Goal: Check status: Check status

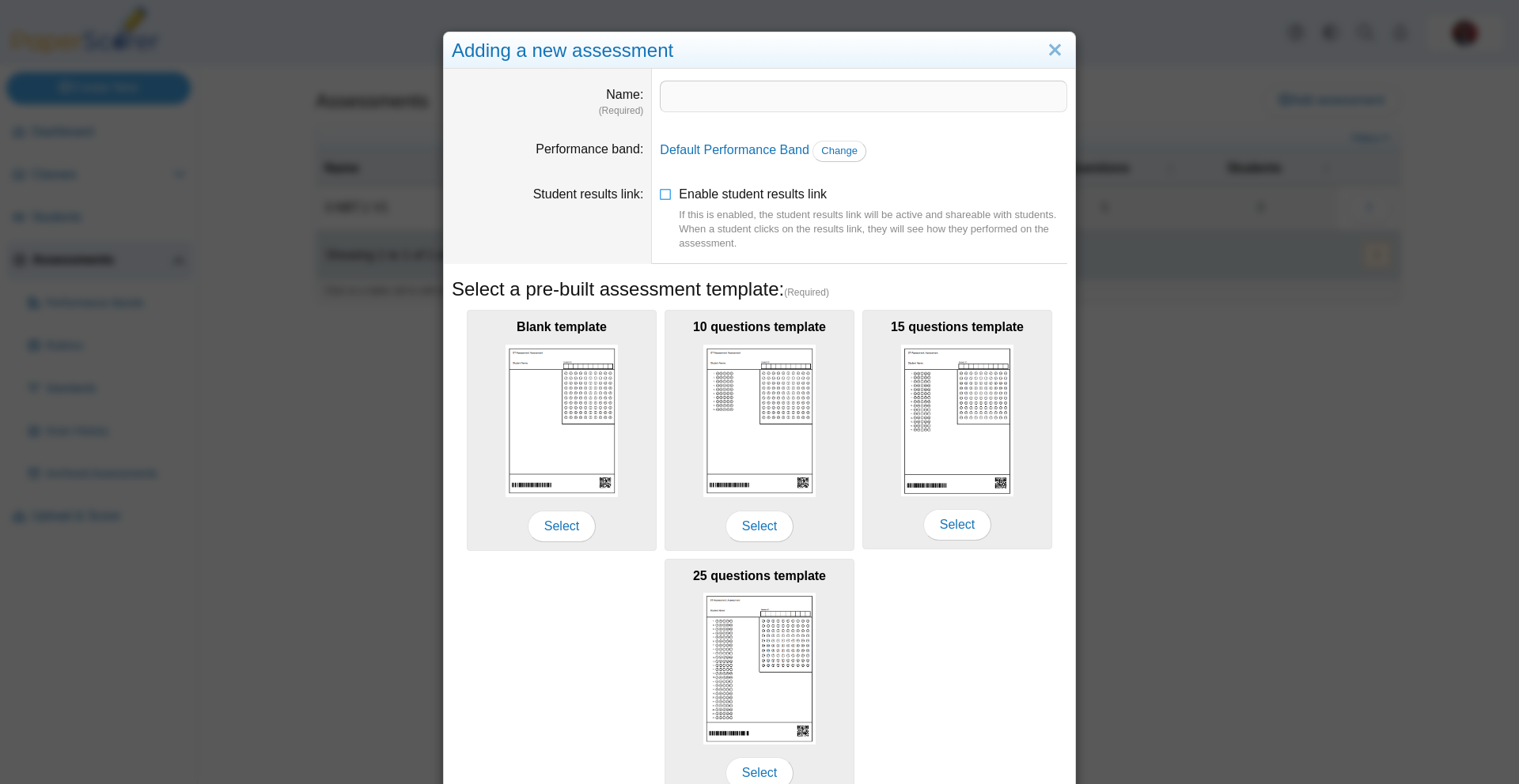
click at [272, 386] on div "Adding a new assessment Name (Required) Performance band Default Performance Ba…" at bounding box center [760, 392] width 1519 height 784
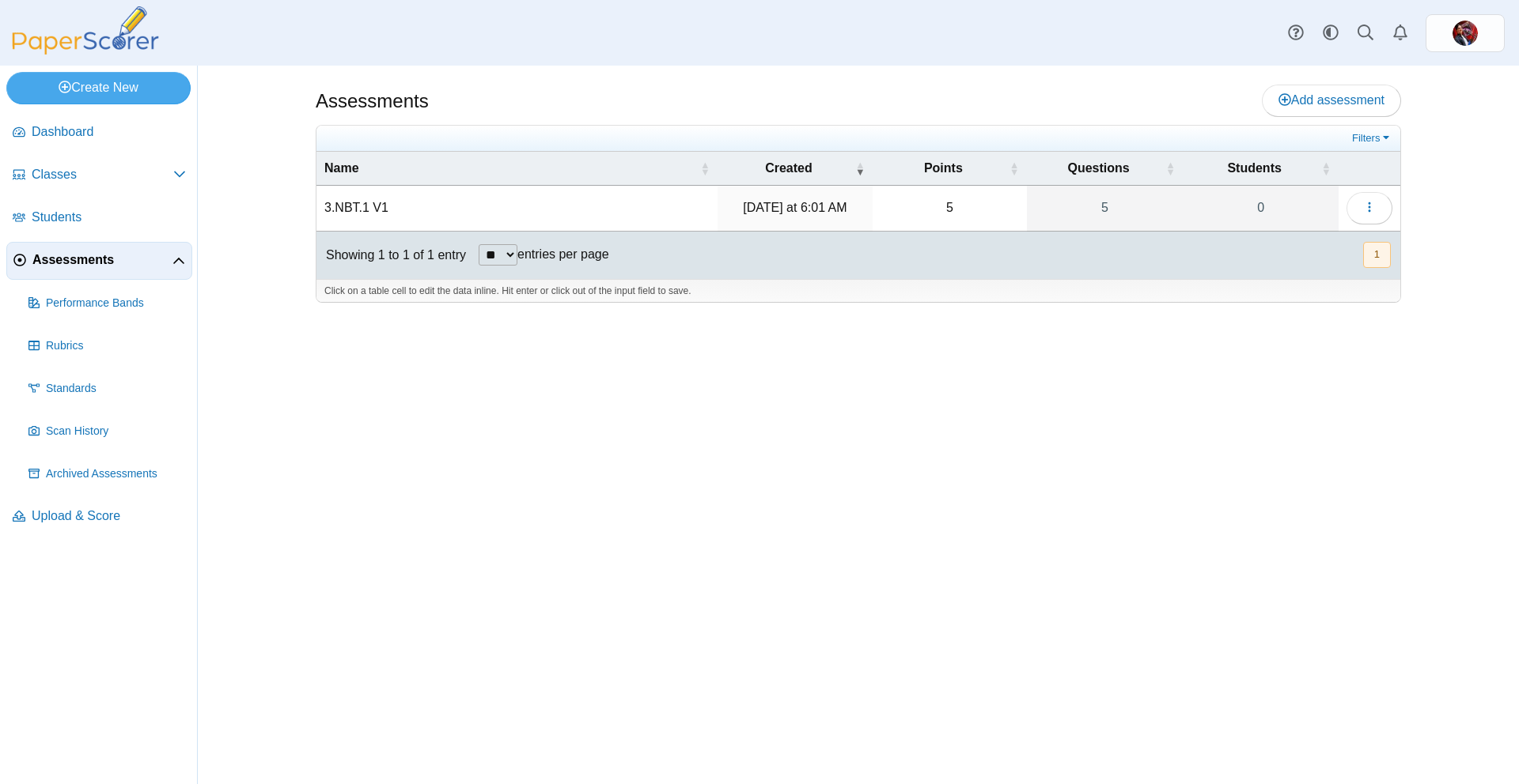
click at [244, 203] on div "Assessments Add assessment Filters" at bounding box center [858, 424] width 1321 height 718
click at [357, 212] on td "3.NBT.1 V1" at bounding box center [517, 208] width 401 height 45
click at [300, 216] on div "Assessments Add assessment 5 5" at bounding box center [858, 424] width 1187 height 718
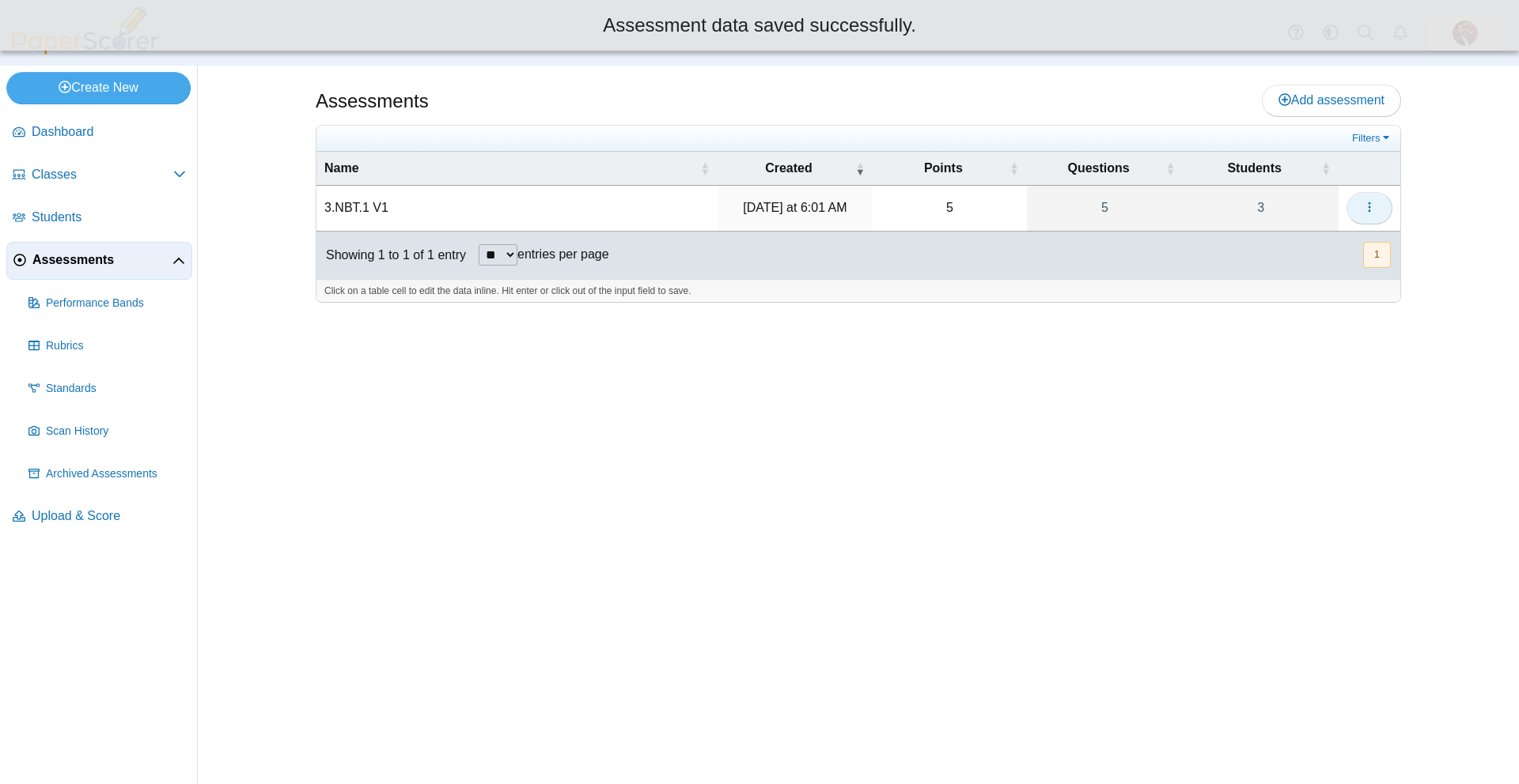
click at [1364, 203] on icon "button" at bounding box center [1369, 207] width 12 height 12
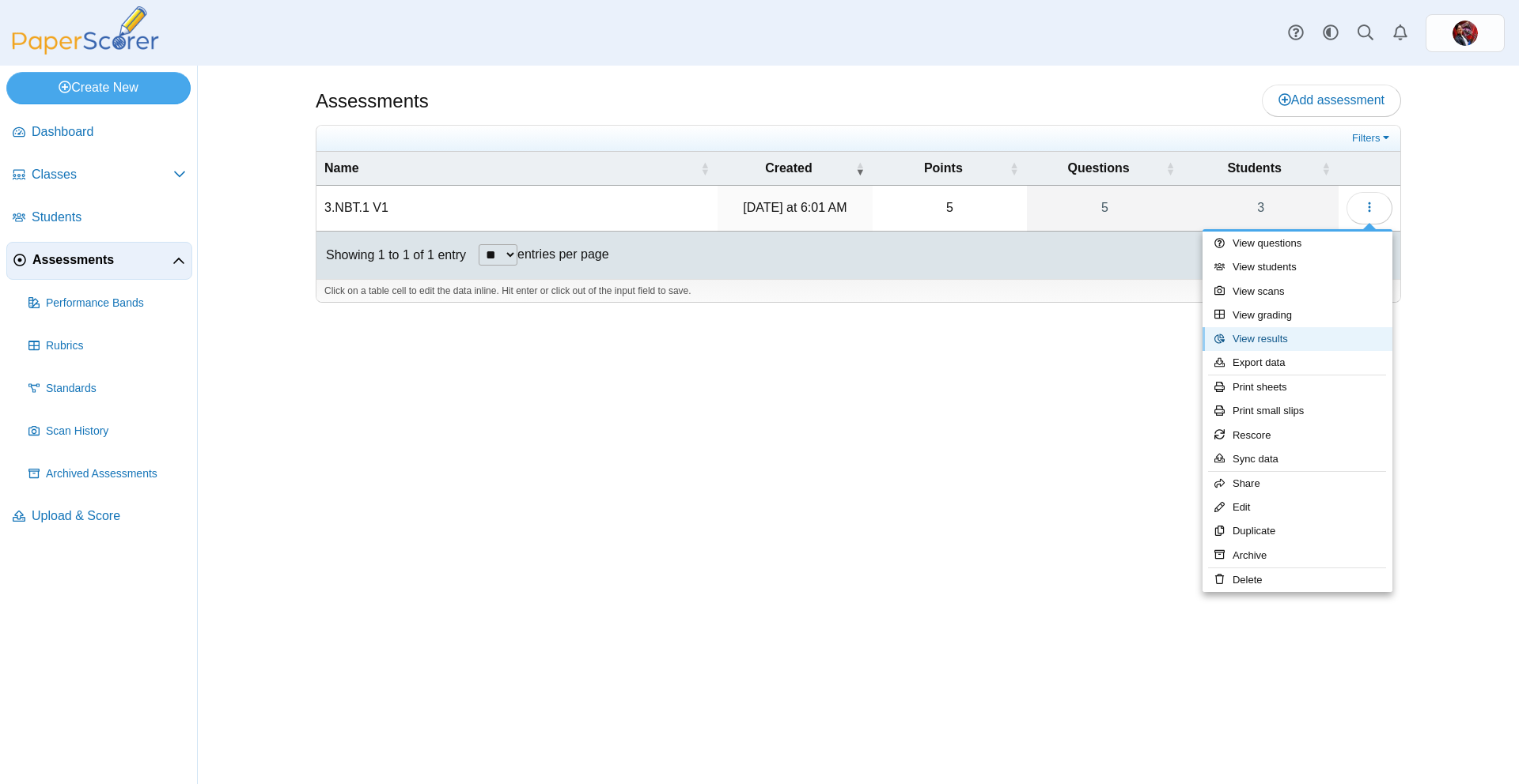
click at [1261, 340] on link "View results" at bounding box center [1297, 339] width 189 height 24
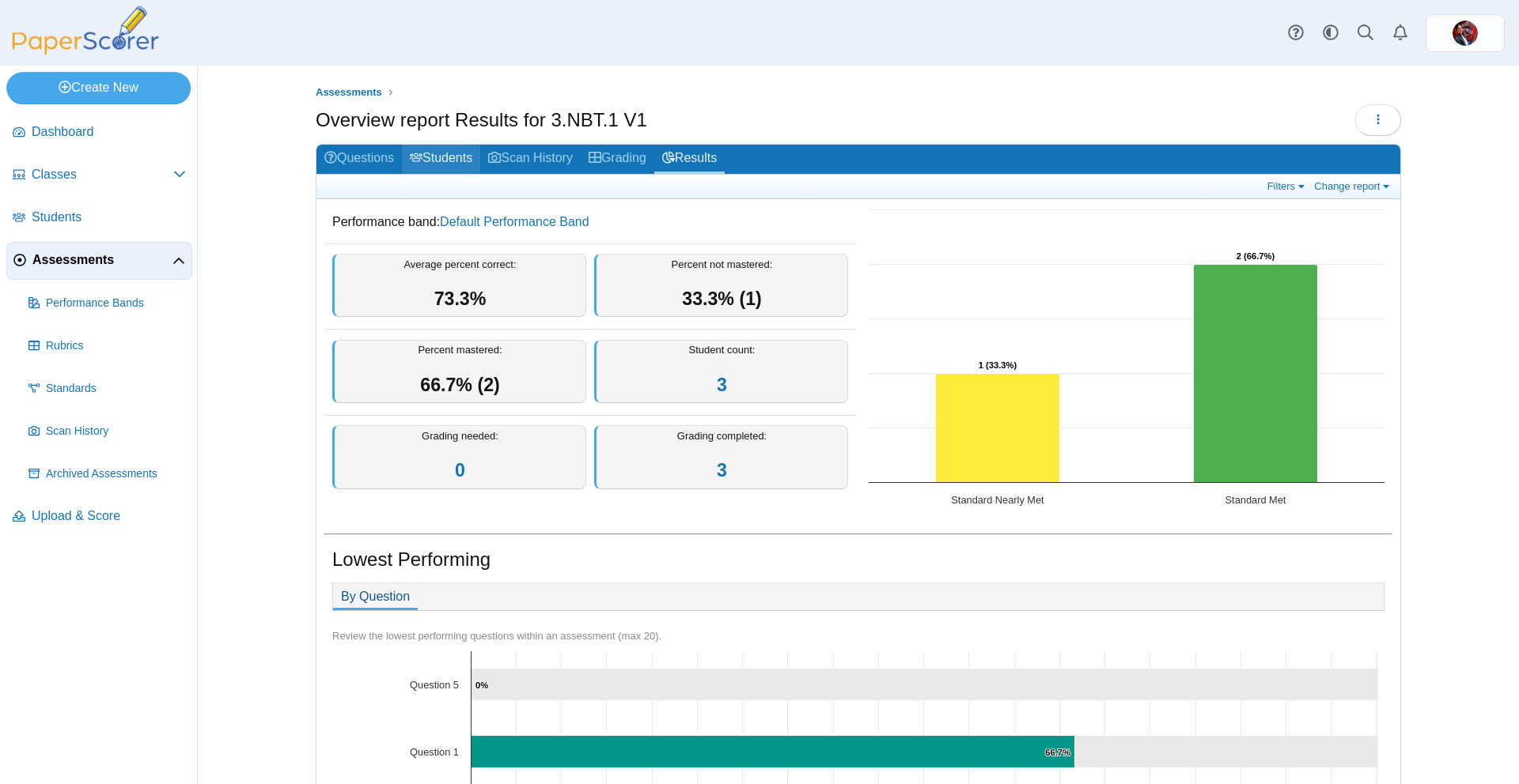
click at [451, 159] on link "Students" at bounding box center [441, 159] width 78 height 29
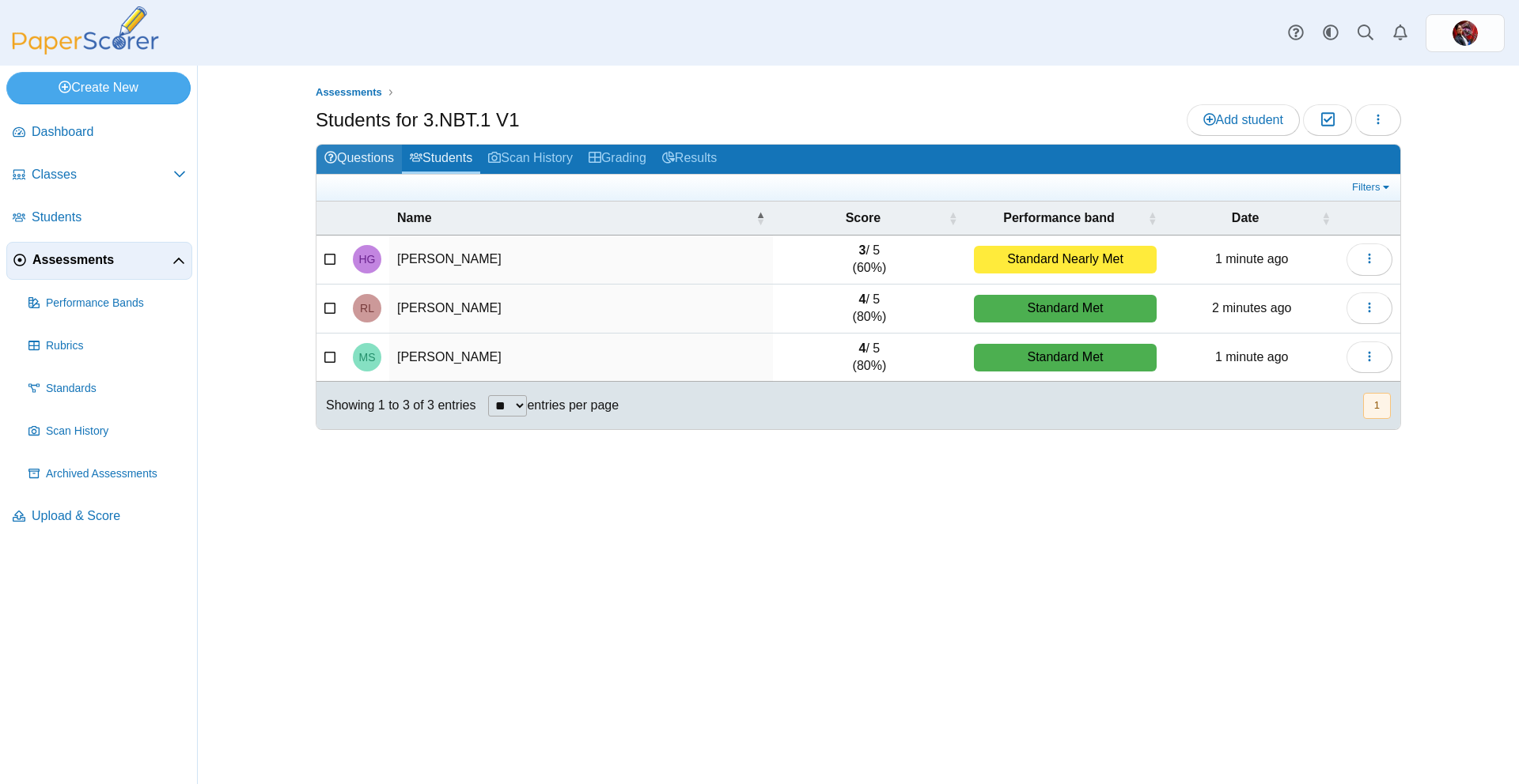
click at [374, 156] on link "Questions" at bounding box center [359, 159] width 86 height 29
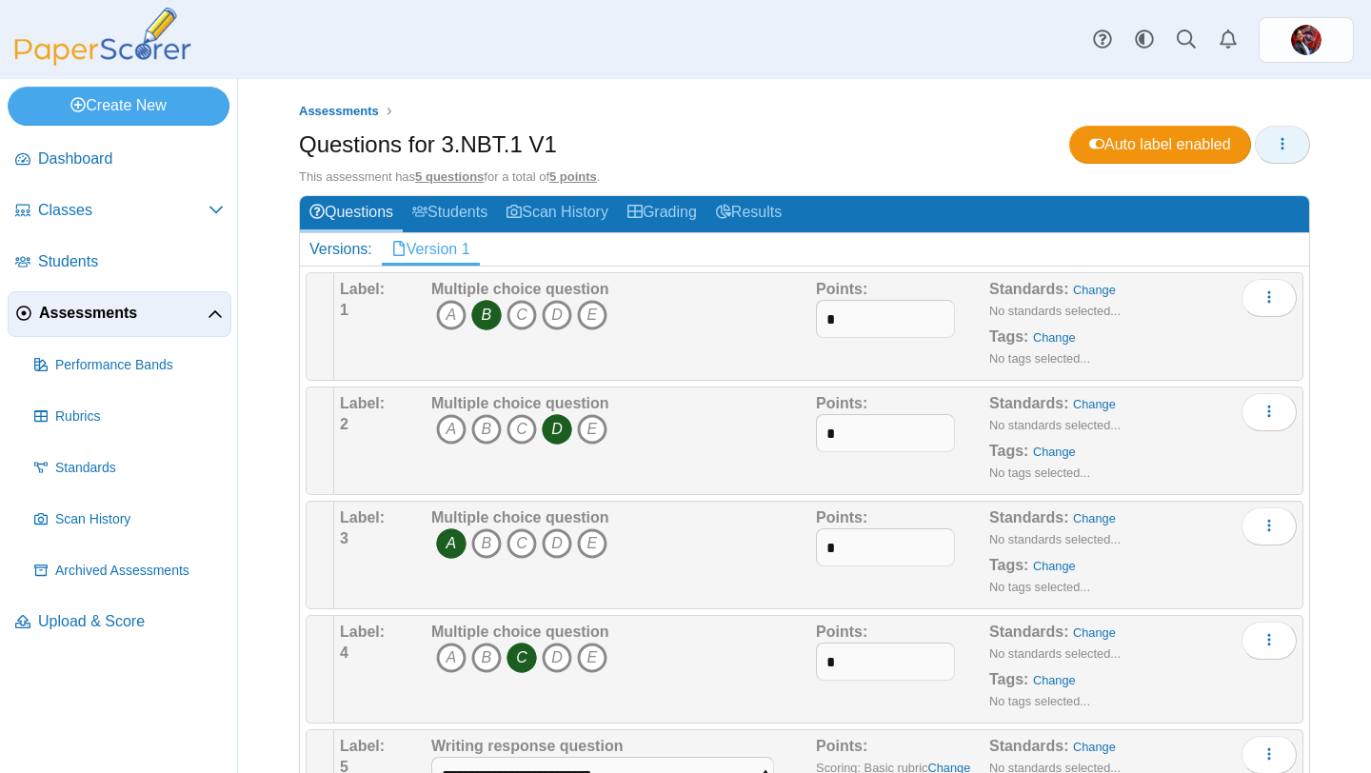
click at [1282, 146] on icon "button" at bounding box center [1282, 143] width 15 height 15
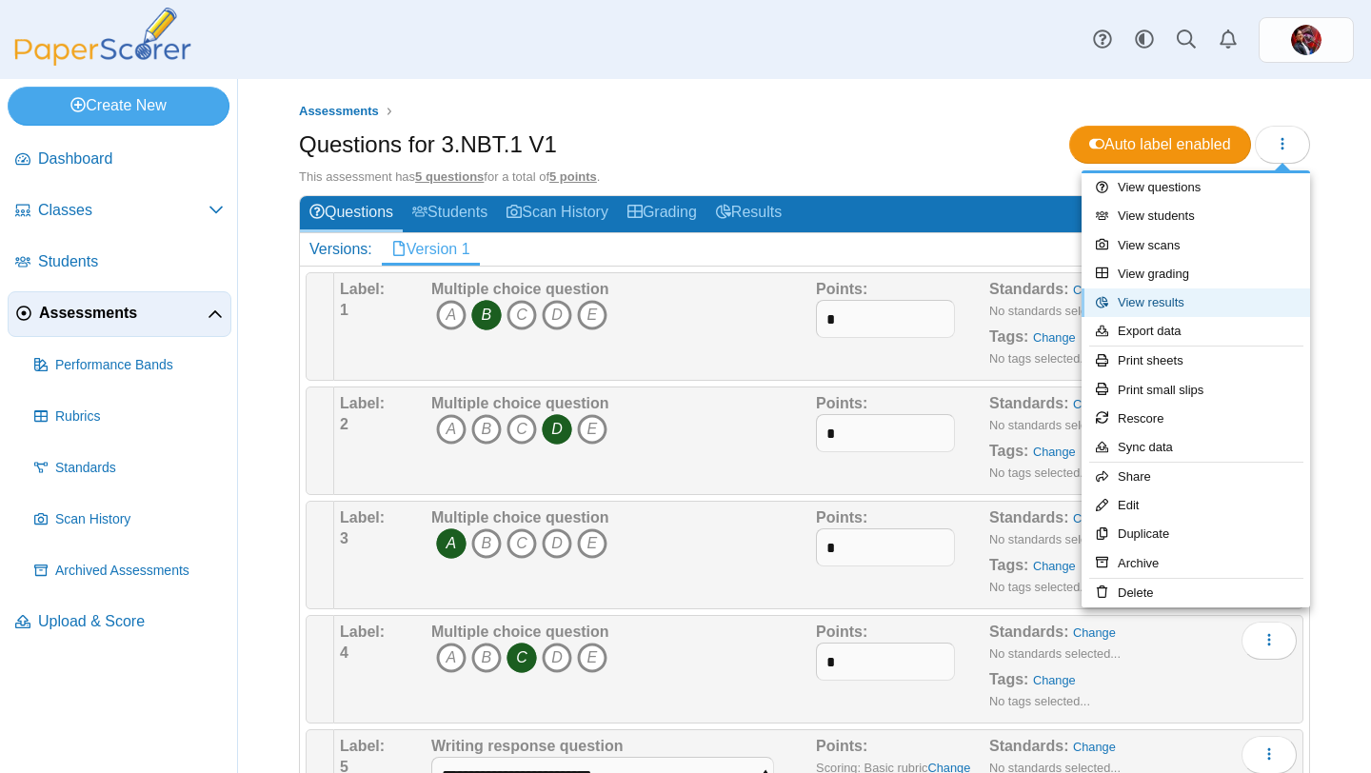
click at [1177, 307] on link "View results" at bounding box center [1195, 302] width 228 height 29
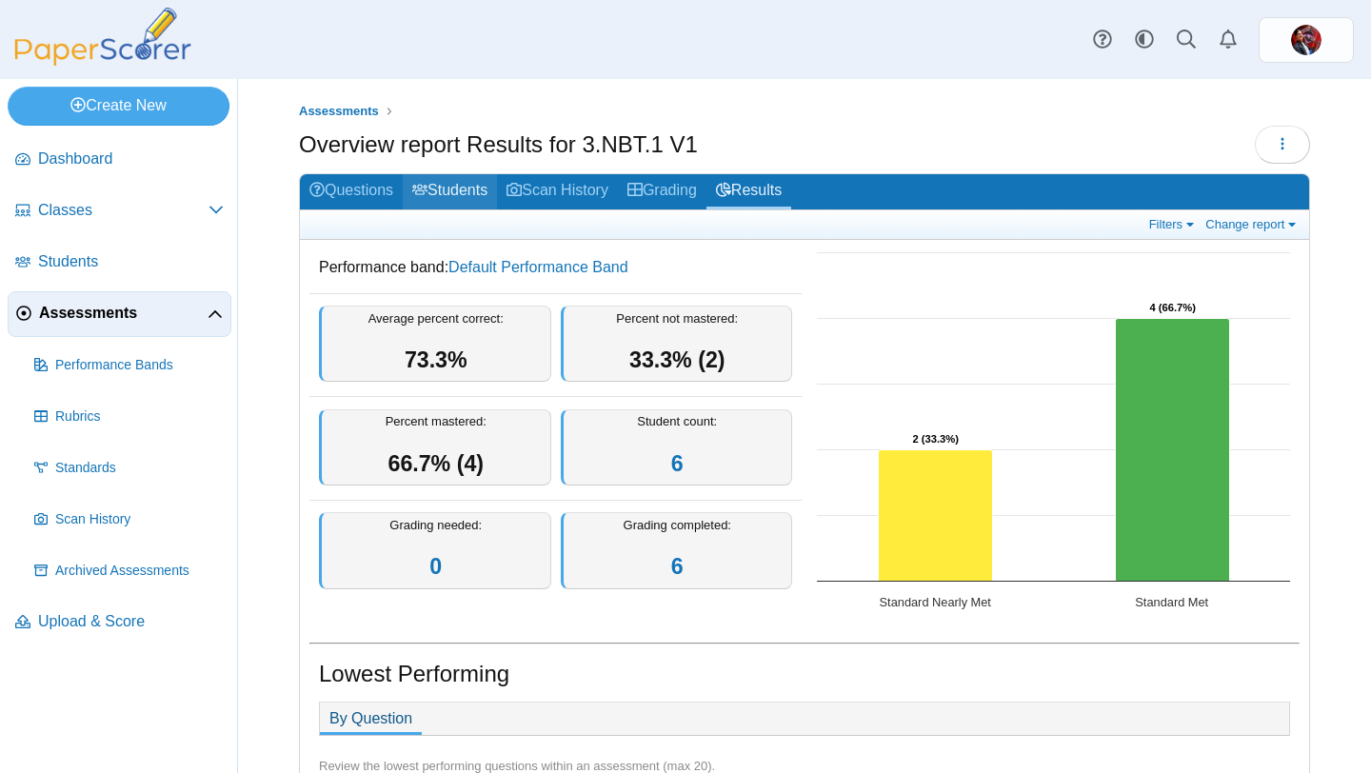
click at [449, 188] on link "Students" at bounding box center [450, 191] width 94 height 35
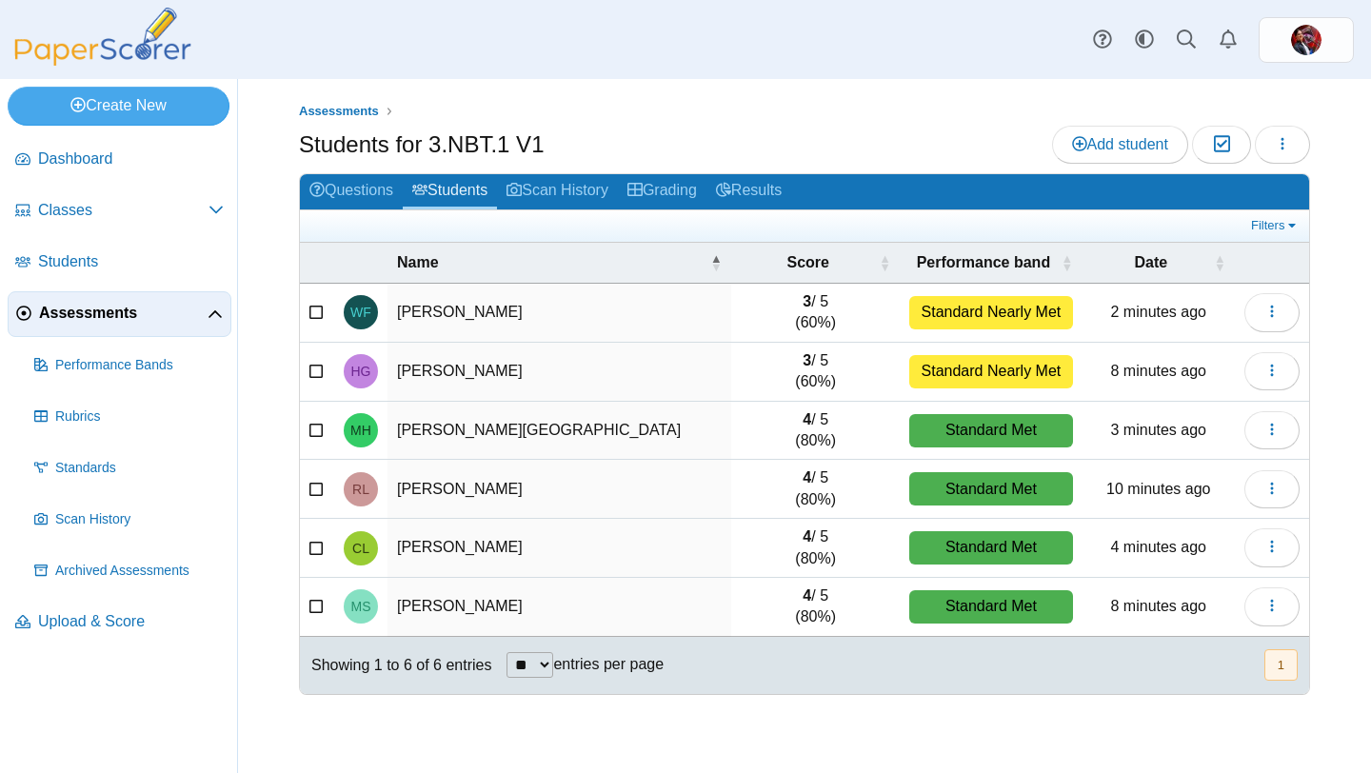
click at [814, 123] on div "Assessments Students for 3.NBT.1 V1 Add student Moderation 0 Loading…" at bounding box center [804, 408] width 1011 height 612
